Goal: Navigation & Orientation: Find specific page/section

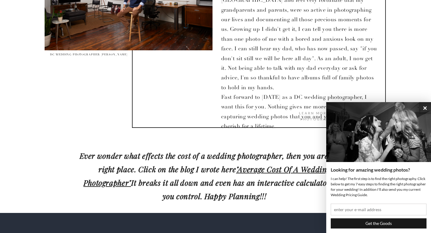
scroll to position [598, 0]
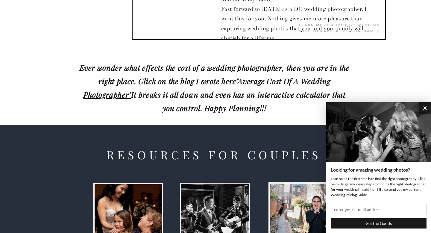
click at [425, 109] on button "×" at bounding box center [425, 108] width 12 height 12
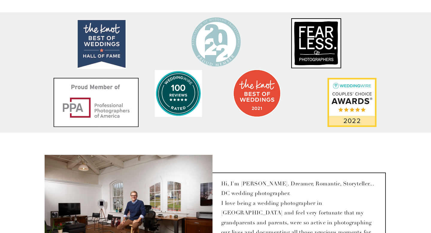
scroll to position [0, 0]
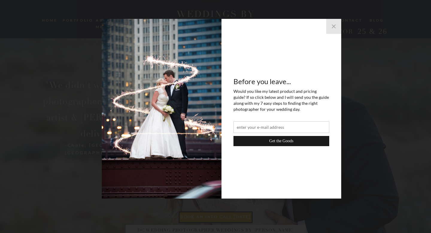
click at [337, 22] on button "×" at bounding box center [333, 26] width 15 height 15
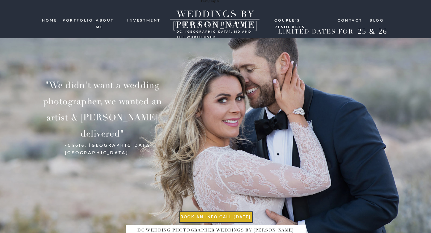
click at [108, 18] on nav "ABOUT ME" at bounding box center [109, 20] width 27 height 6
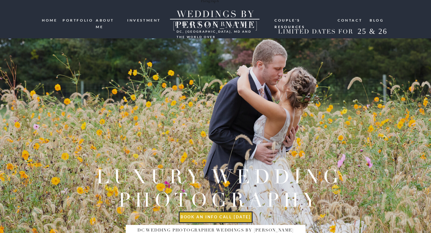
click at [89, 20] on nav "portfolio" at bounding box center [77, 20] width 29 height 6
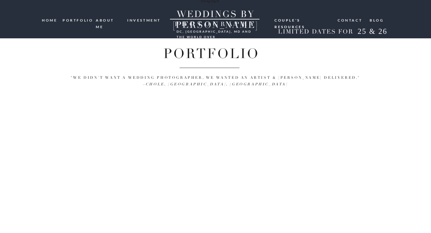
scroll to position [56, 0]
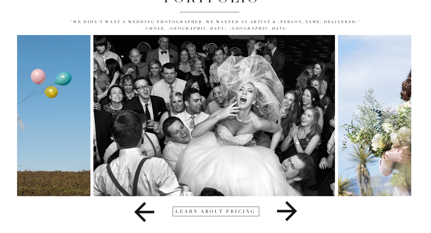
click at [288, 209] on icon at bounding box center [286, 211] width 103 height 30
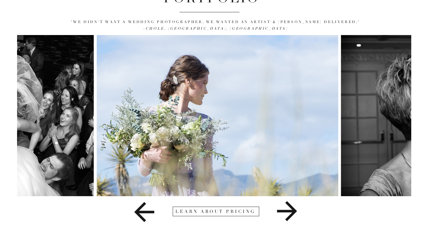
click at [288, 209] on icon at bounding box center [286, 211] width 103 height 30
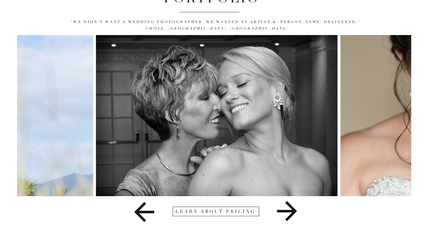
click at [288, 209] on icon at bounding box center [286, 211] width 103 height 30
